Goal: Browse casually

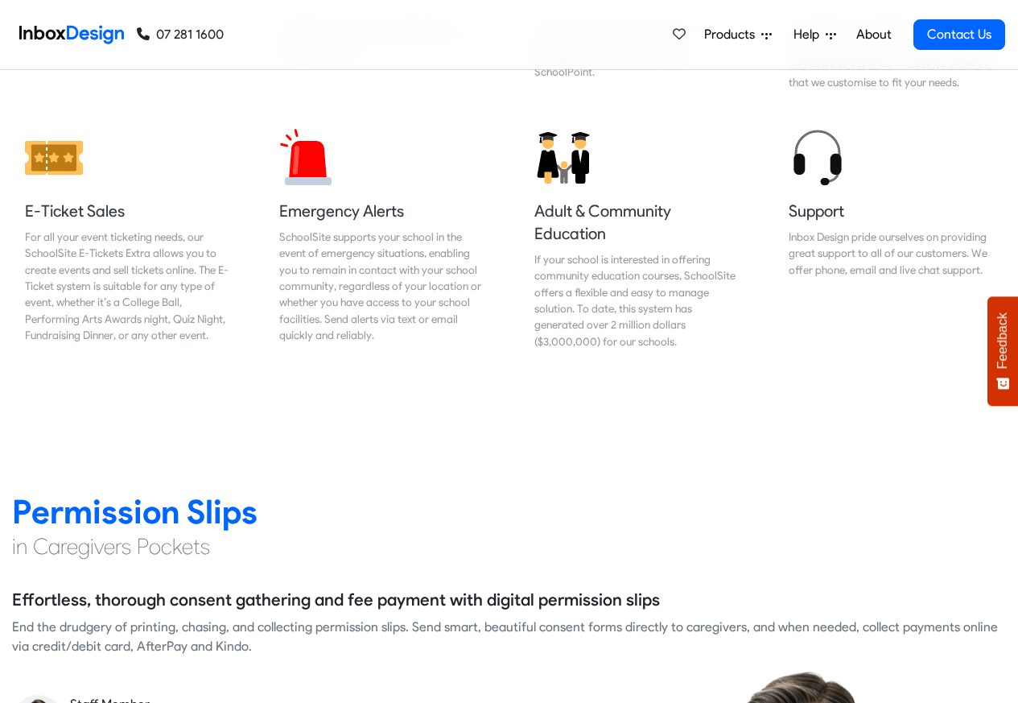
scroll to position [2318, 0]
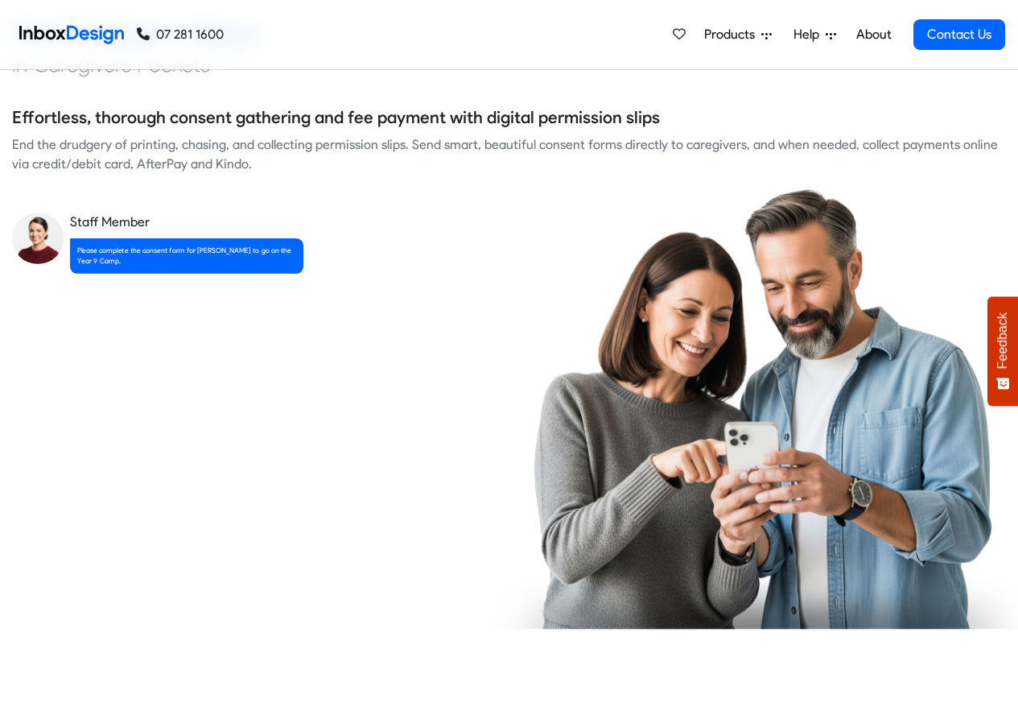
checkbox input "true"
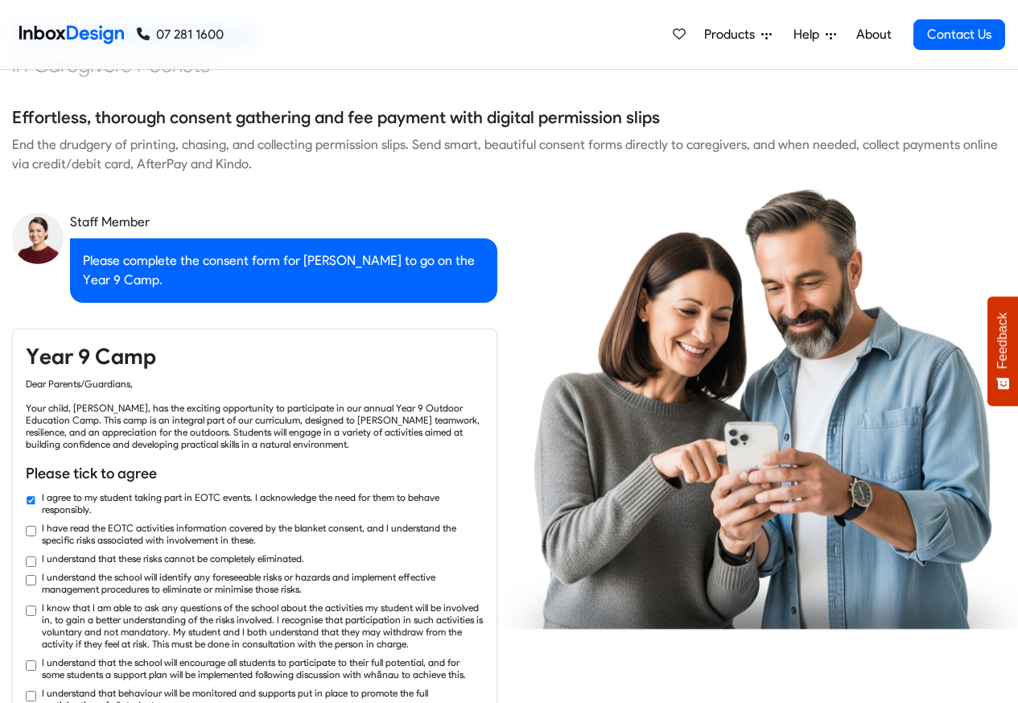
checkbox input "true"
